Goal: Task Accomplishment & Management: Manage account settings

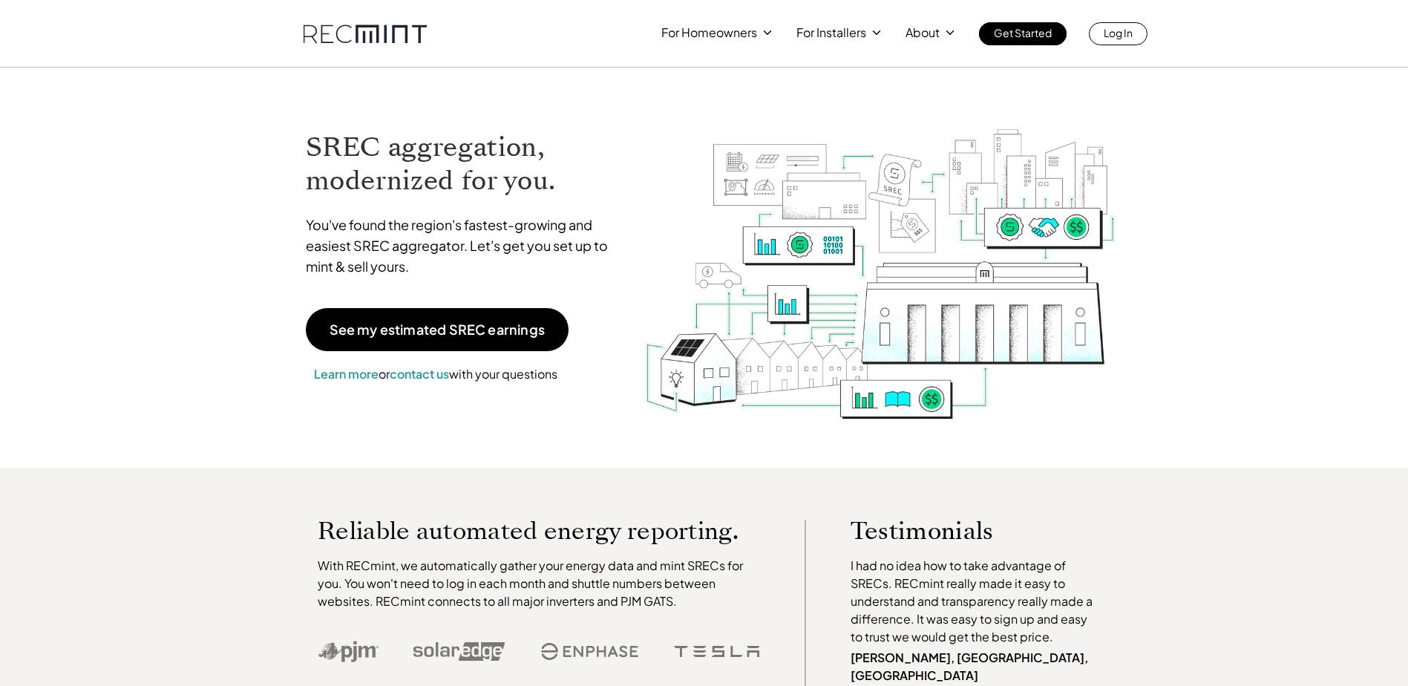
click at [1127, 33] on p "Log In" at bounding box center [1118, 32] width 29 height 21
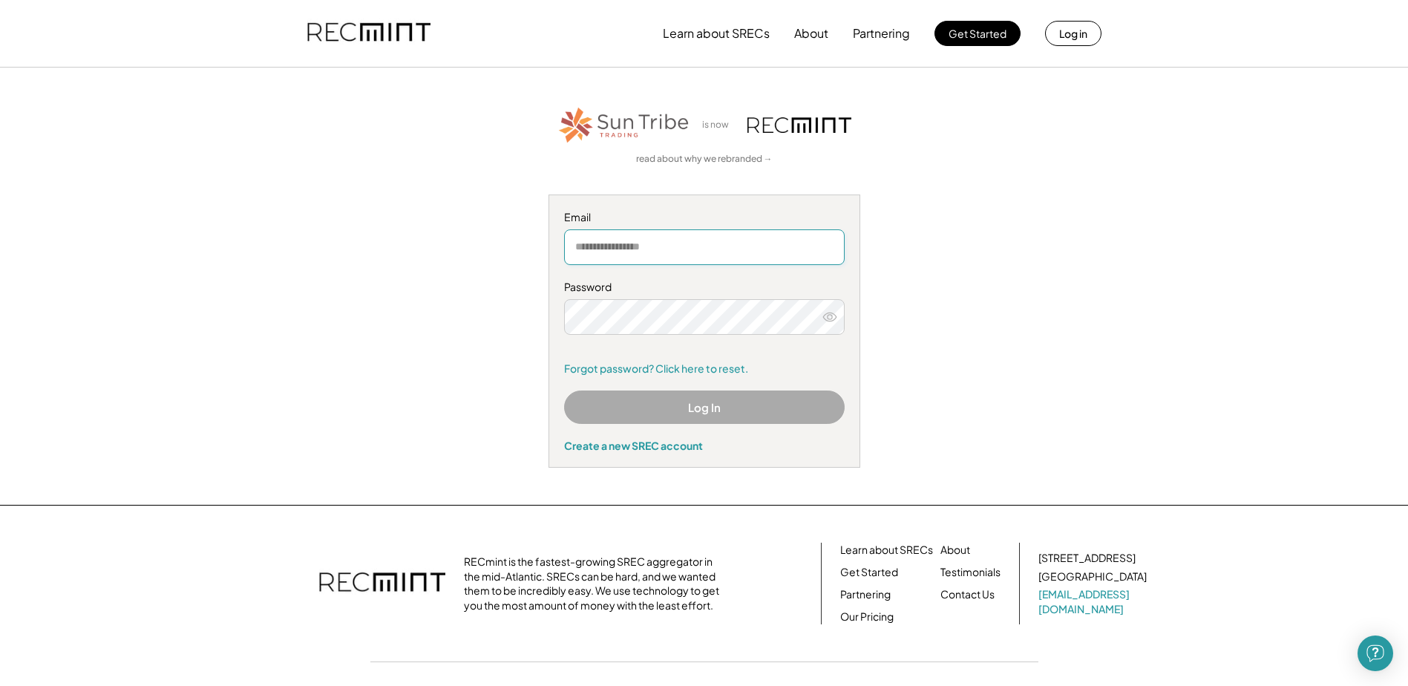
type input "**********"
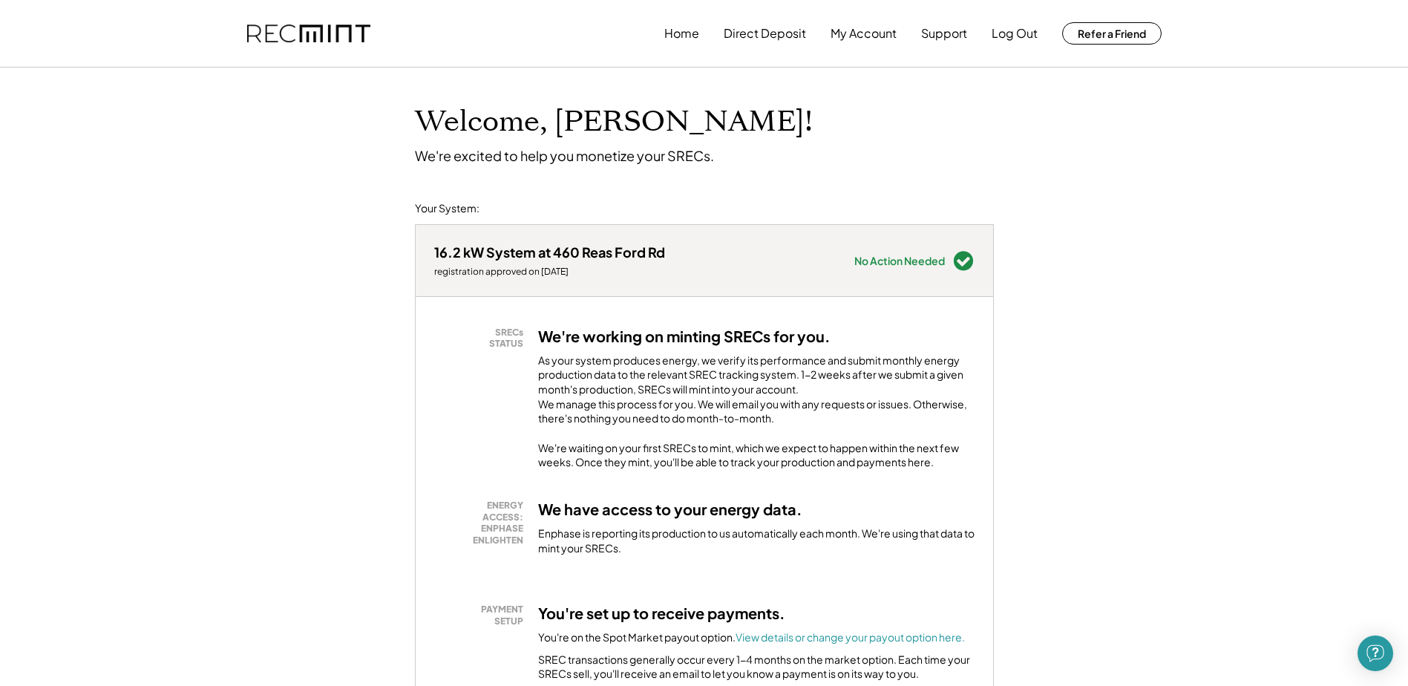
drag, startPoint x: 619, startPoint y: 367, endPoint x: 820, endPoint y: 405, distance: 204.1
click at [820, 405] on div "As your system produces energy, we verify its performance and submit monthly en…" at bounding box center [756, 393] width 437 height 80
drag, startPoint x: 820, startPoint y: 405, endPoint x: 603, endPoint y: 408, distance: 216.8
click at [638, 408] on div "As your system produces energy, we verify its performance and submit monthly en…" at bounding box center [756, 393] width 437 height 80
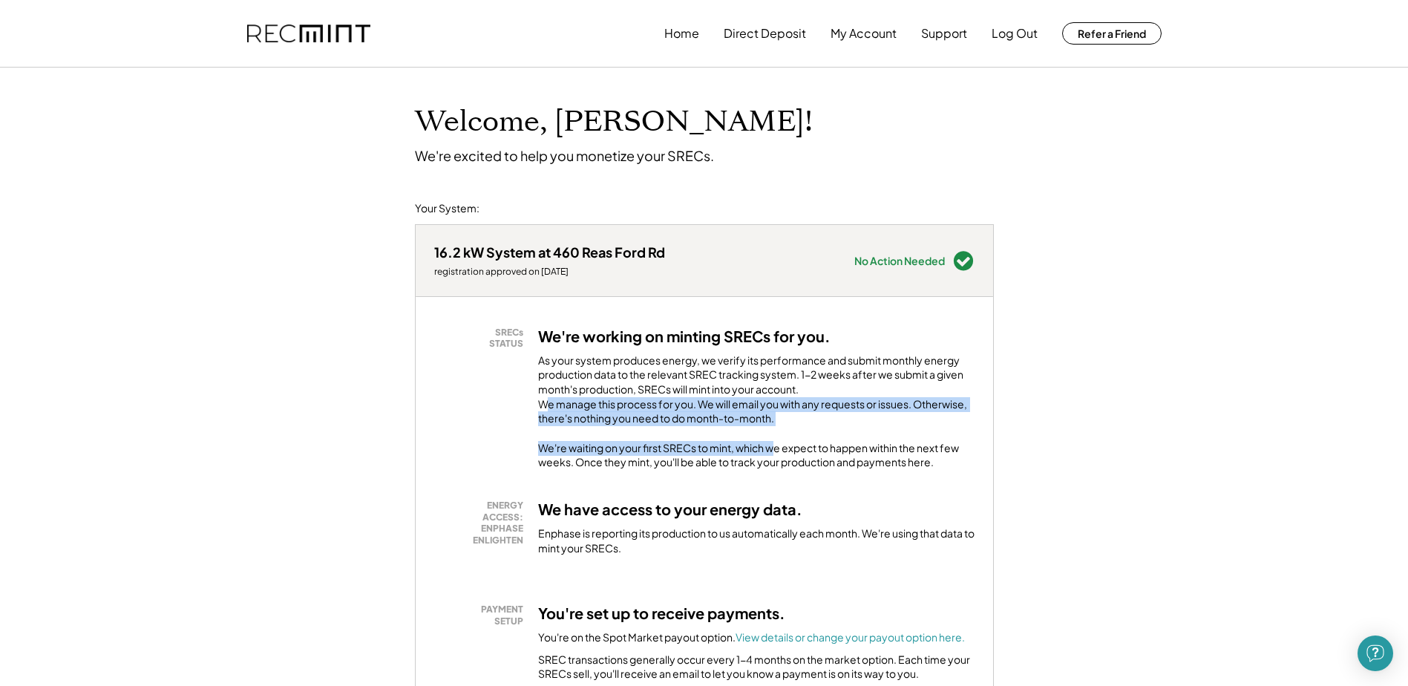
drag, startPoint x: 547, startPoint y: 419, endPoint x: 779, endPoint y: 454, distance: 234.3
click at [779, 454] on div "We're working on minting SRECs for you. As your system produces energy, we veri…" at bounding box center [756, 398] width 437 height 143
